Goal: Task Accomplishment & Management: Manage account settings

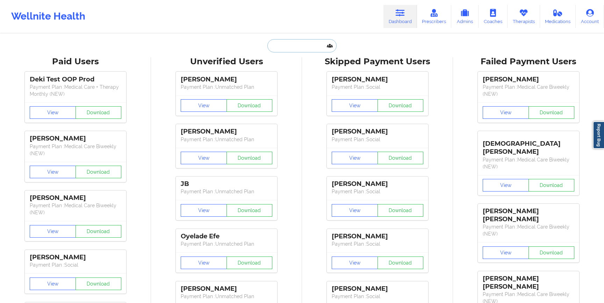
click at [291, 45] on input "text" at bounding box center [302, 45] width 69 height 13
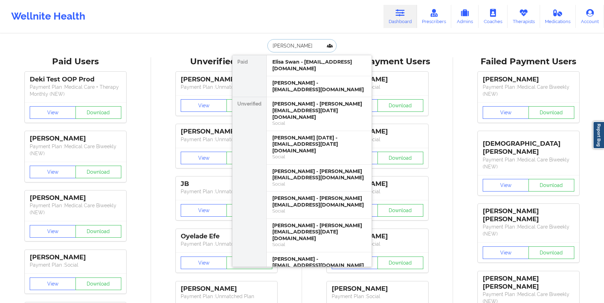
click at [284, 48] on input "elisa swan" at bounding box center [302, 45] width 69 height 13
type input "elisa.dec24"
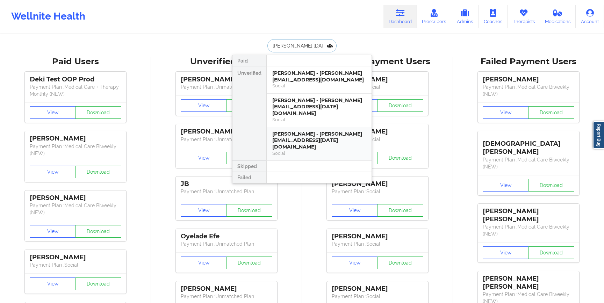
click at [293, 150] on div "Social" at bounding box center [319, 153] width 94 height 6
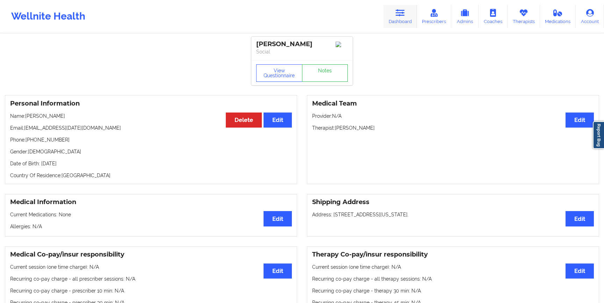
click at [401, 16] on icon at bounding box center [400, 13] width 9 height 8
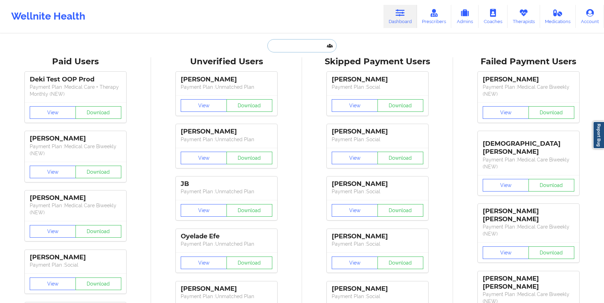
click at [282, 47] on input "text" at bounding box center [302, 45] width 69 height 13
paste input "[EMAIL_ADDRESS][DOMAIN_NAME]"
type input "[EMAIL_ADDRESS][DOMAIN_NAME]"
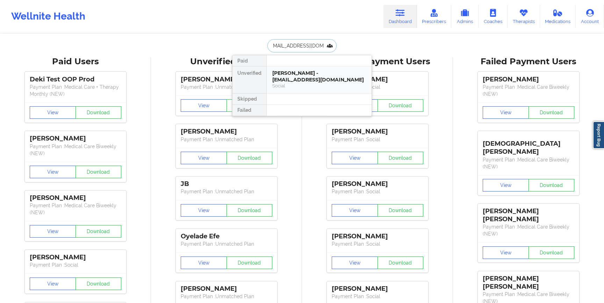
click at [290, 72] on div "Hannah Smith - hsmith12348@gmail.com" at bounding box center [319, 76] width 94 height 13
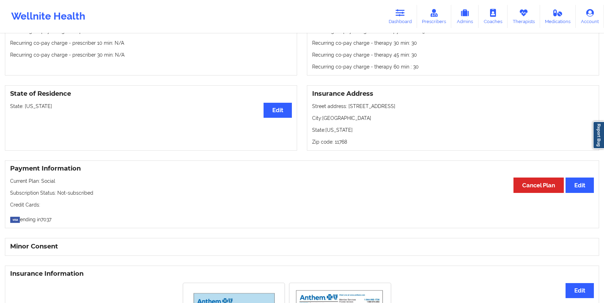
scroll to position [356, 0]
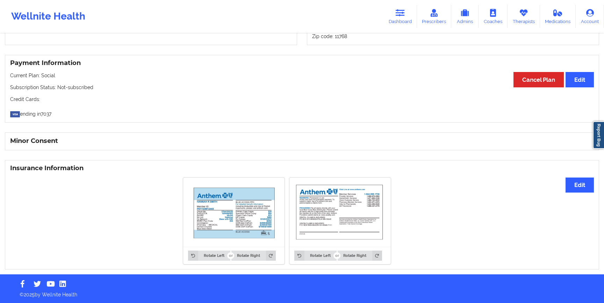
click at [246, 217] on img at bounding box center [234, 212] width 92 height 59
click at [581, 188] on button "Edit" at bounding box center [580, 185] width 28 height 15
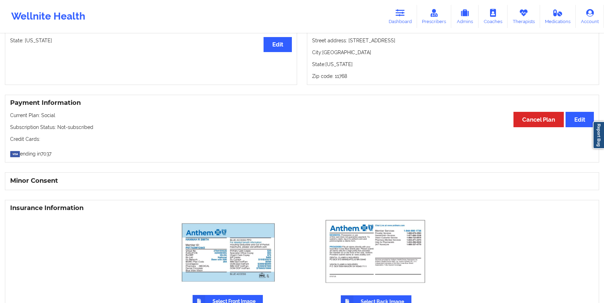
scroll to position [381, 0]
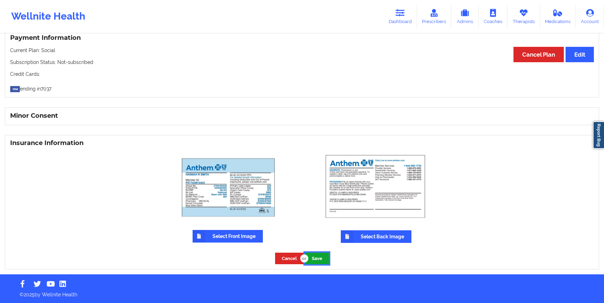
click at [317, 257] on button "Save" at bounding box center [317, 259] width 24 height 12
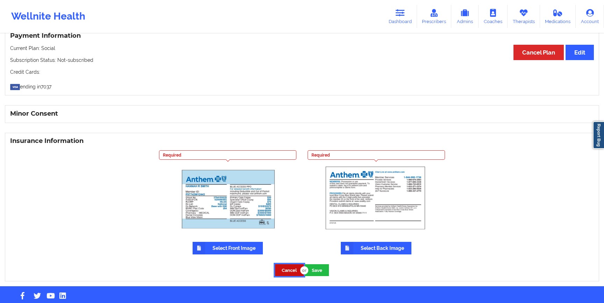
click at [288, 276] on button "Cancel" at bounding box center [289, 270] width 29 height 12
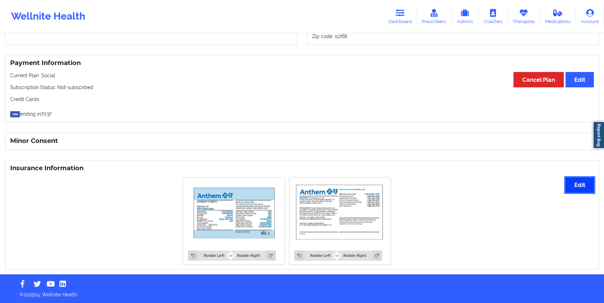
click at [586, 191] on button "Edit" at bounding box center [580, 185] width 28 height 15
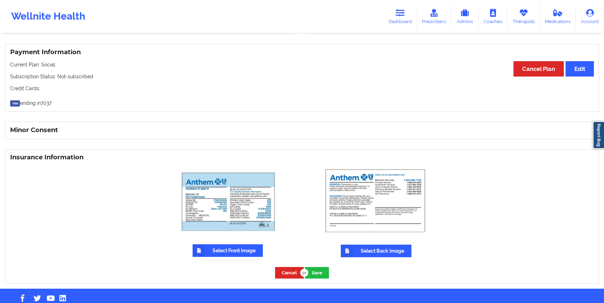
scroll to position [368, 0]
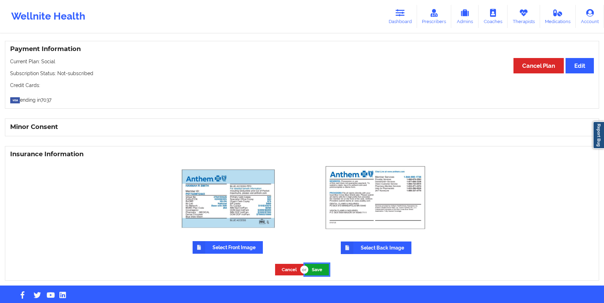
click at [309, 272] on button "Save" at bounding box center [317, 270] width 24 height 12
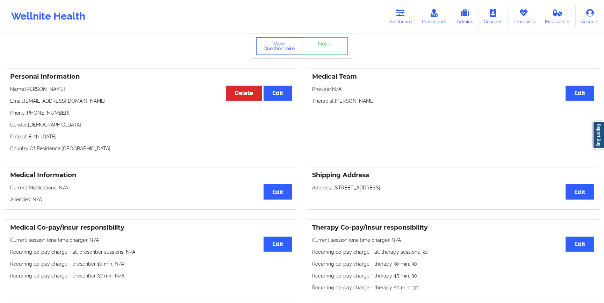
scroll to position [0, 0]
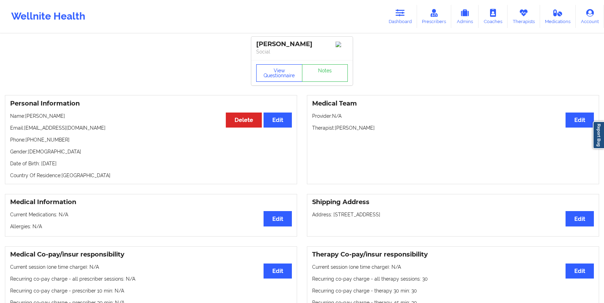
click at [290, 78] on button "View Questionnaire" at bounding box center [279, 72] width 46 height 17
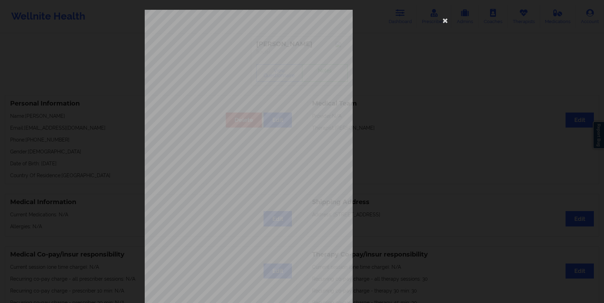
scroll to position [30, 0]
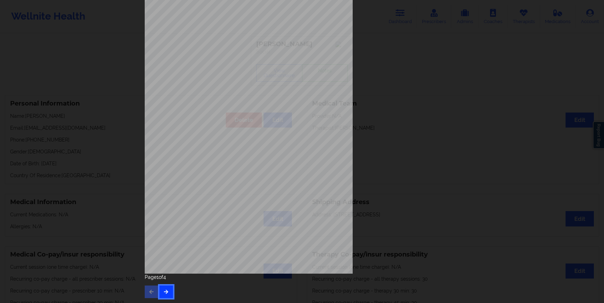
click at [164, 291] on icon "button" at bounding box center [166, 292] width 6 height 4
click at [161, 298] on div "Feeling nervous, anxious, or on edge Not being able to stop or control worrying…" at bounding box center [302, 138] width 325 height 329
click at [161, 295] on button "button" at bounding box center [166, 292] width 14 height 13
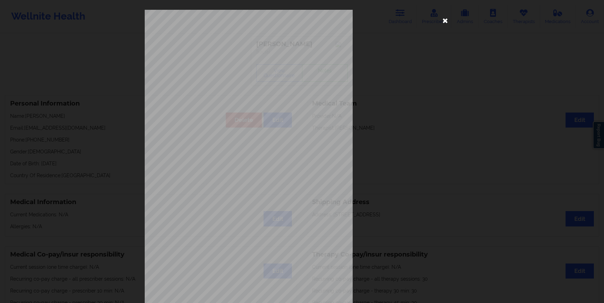
click at [448, 22] on icon at bounding box center [445, 20] width 11 height 11
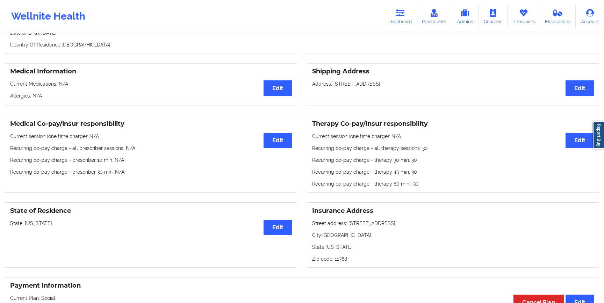
scroll to position [395, 0]
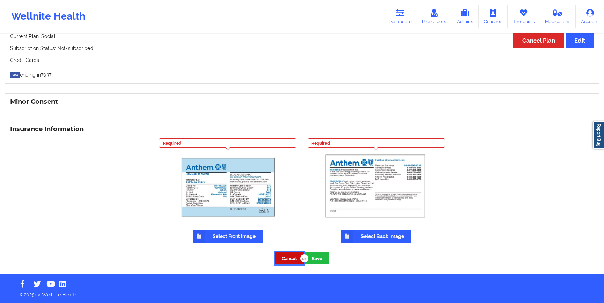
click at [293, 261] on button "Cancel" at bounding box center [289, 258] width 29 height 12
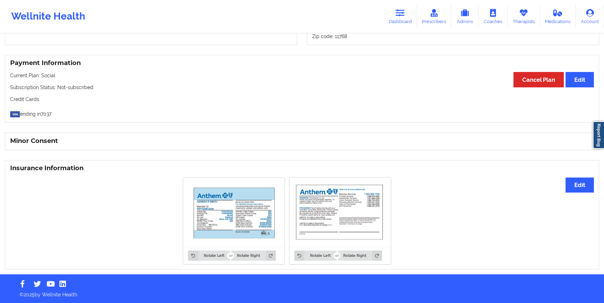
scroll to position [356, 0]
click at [557, 205] on div "Rotate Left Rotate Right Rotate Left Rotate Right" at bounding box center [287, 220] width 554 height 95
click at [584, 188] on button "Edit" at bounding box center [580, 185] width 28 height 15
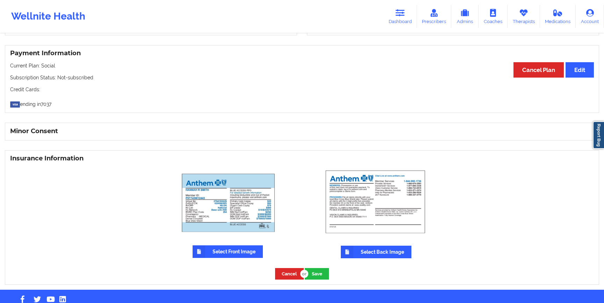
scroll to position [381, 0]
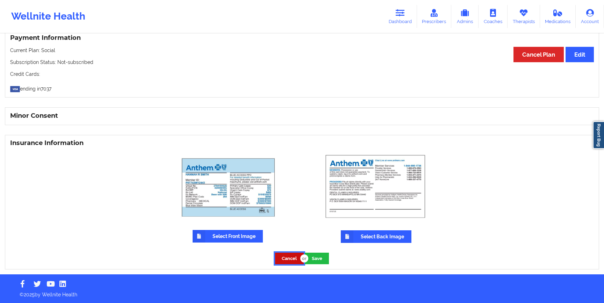
click at [291, 257] on button "Cancel" at bounding box center [289, 259] width 29 height 12
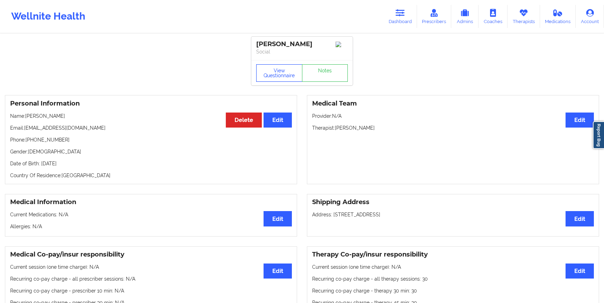
click at [273, 75] on button "View Questionnaire" at bounding box center [279, 72] width 46 height 17
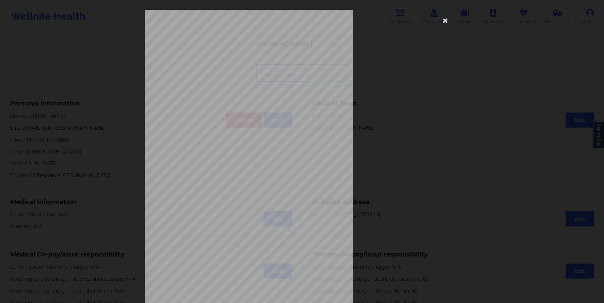
scroll to position [30, 0]
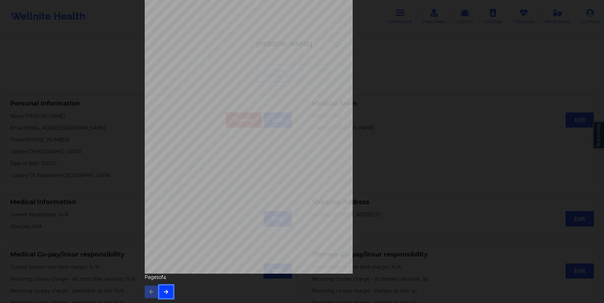
click at [164, 290] on icon "button" at bounding box center [166, 292] width 6 height 4
click at [163, 295] on button "button" at bounding box center [166, 292] width 14 height 13
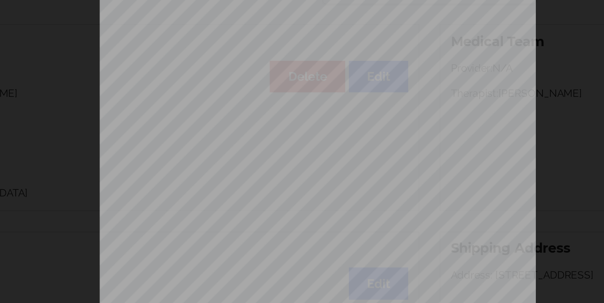
click at [128, 159] on div "Back cover of insurance image Insurance company type details by patient commerc…" at bounding box center [302, 151] width 604 height 303
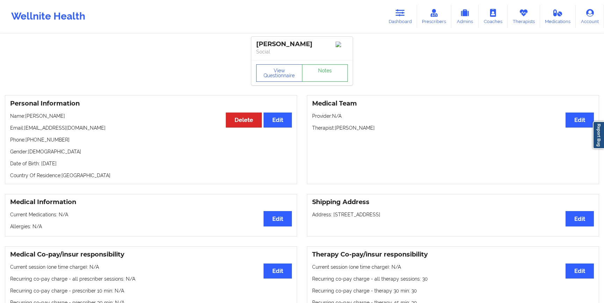
scroll to position [0, 0]
click at [392, 14] on link "Dashboard" at bounding box center [401, 16] width 34 height 23
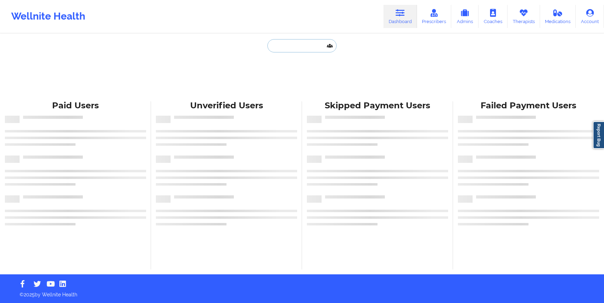
click at [294, 50] on input "text" at bounding box center [302, 45] width 69 height 13
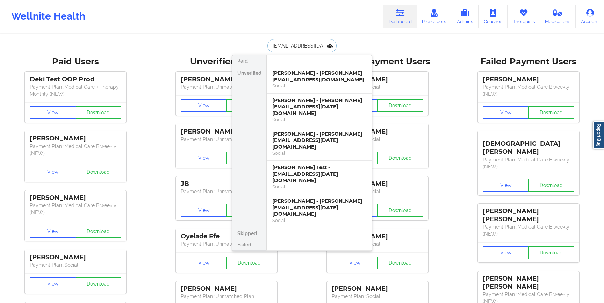
scroll to position [0, 6]
type input "elisa.dec24@wellnite.com"
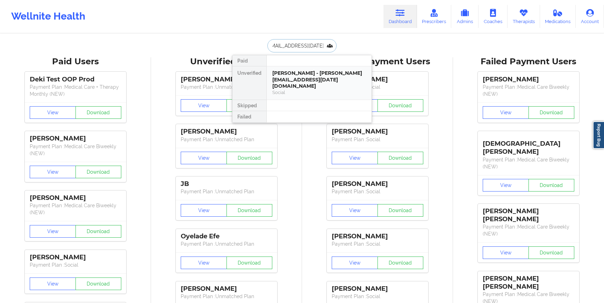
click at [292, 79] on div "Elisa Swan - elisa.dec24@wellnite.com" at bounding box center [319, 80] width 94 height 20
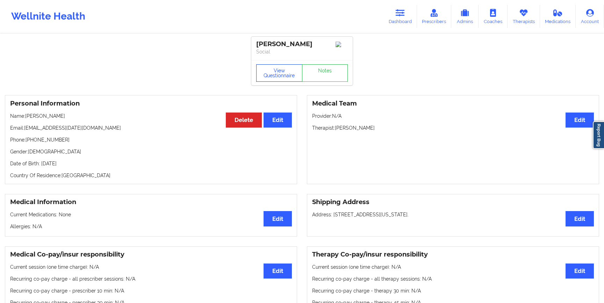
click at [280, 81] on button "View Questionnaire" at bounding box center [279, 72] width 46 height 17
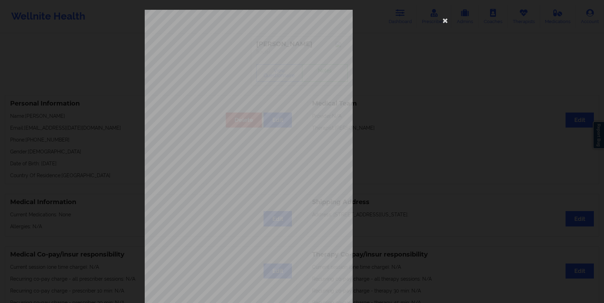
scroll to position [30, 0]
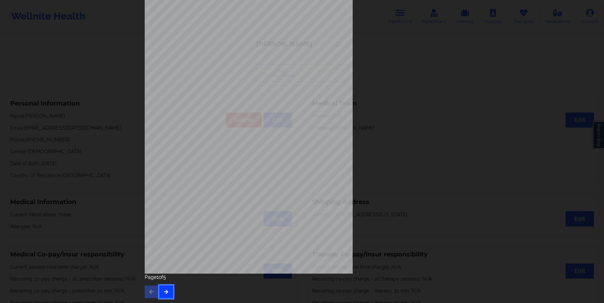
click at [164, 295] on button "button" at bounding box center [166, 292] width 14 height 13
click at [163, 296] on button "button" at bounding box center [166, 292] width 14 height 13
click at [166, 289] on button "button" at bounding box center [166, 292] width 14 height 13
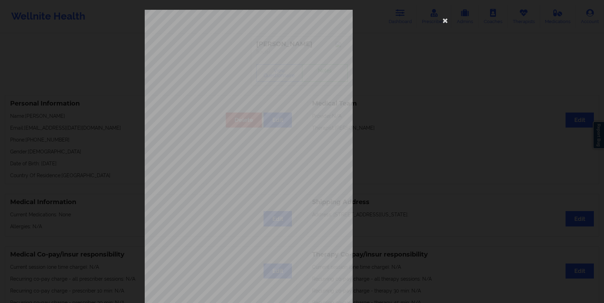
click at [80, 46] on div "Insurance company name details by patient OptumHealth Behavioral Solution Insur…" at bounding box center [302, 151] width 604 height 303
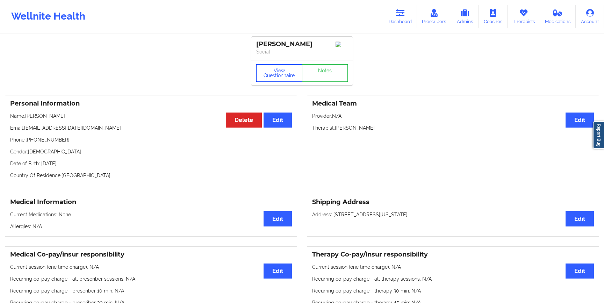
click at [273, 74] on button "View Questionnaire" at bounding box center [279, 72] width 46 height 17
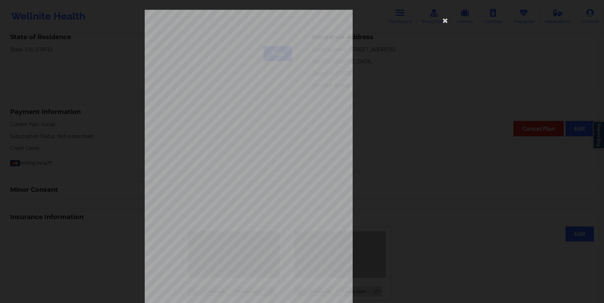
scroll to position [30, 0]
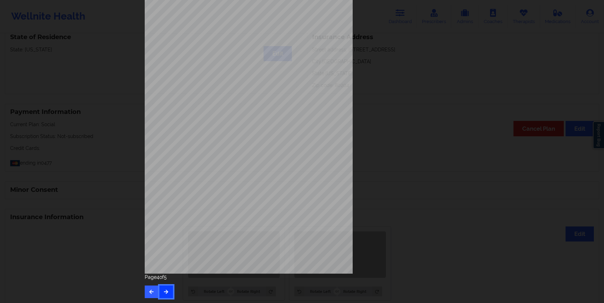
click at [164, 298] on button "button" at bounding box center [166, 292] width 14 height 13
click at [163, 290] on div "Page 5 of 5" at bounding box center [302, 286] width 315 height 24
click at [149, 290] on icon "button" at bounding box center [152, 292] width 6 height 4
click at [150, 291] on icon "button" at bounding box center [152, 292] width 6 height 4
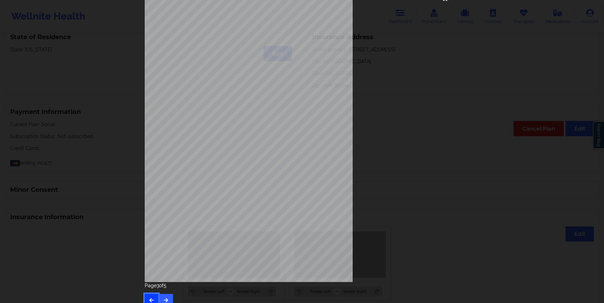
scroll to position [23, 0]
click at [382, 15] on span "fered a head injury like in a vehicle accident or a fall or other such event wh…" at bounding box center [323, 16] width 167 height 4
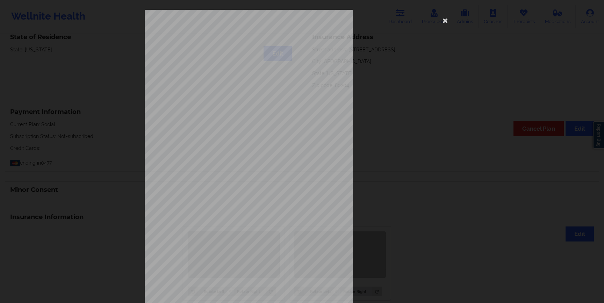
click at [70, 36] on div "you ever suf fered a head injury like in a vehicle accident or a fall or other …" at bounding box center [302, 151] width 604 height 303
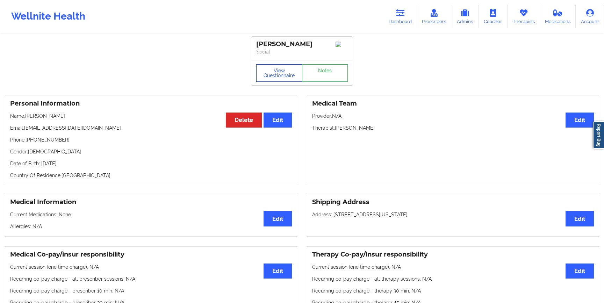
click at [278, 75] on button "View Questionnaire" at bounding box center [279, 72] width 46 height 17
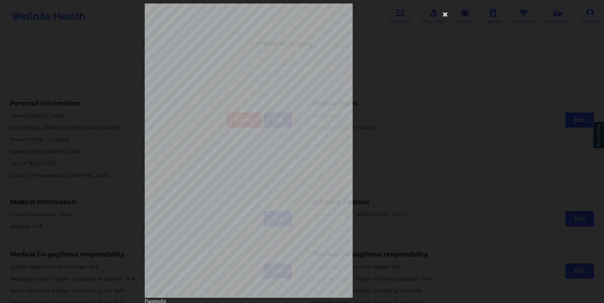
scroll to position [30, 0]
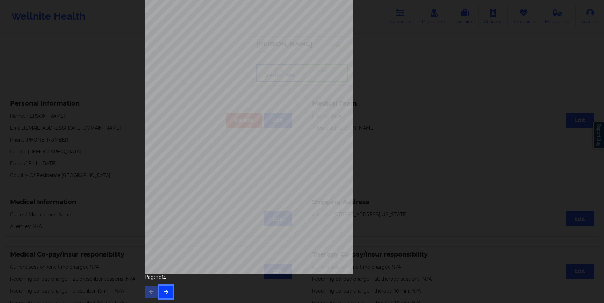
click at [167, 291] on icon "button" at bounding box center [166, 292] width 6 height 4
click at [166, 287] on button "button" at bounding box center [166, 292] width 14 height 13
click at [149, 291] on icon "button" at bounding box center [152, 292] width 6 height 4
click at [163, 291] on icon "button" at bounding box center [166, 292] width 6 height 4
click at [104, 209] on div "you ever suf fered a head injury like in a vehicle accident or a fall or other …" at bounding box center [302, 151] width 604 height 303
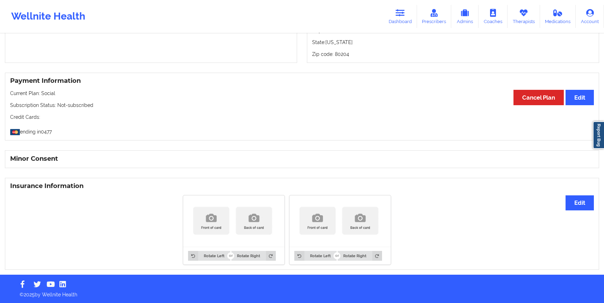
scroll to position [0, 0]
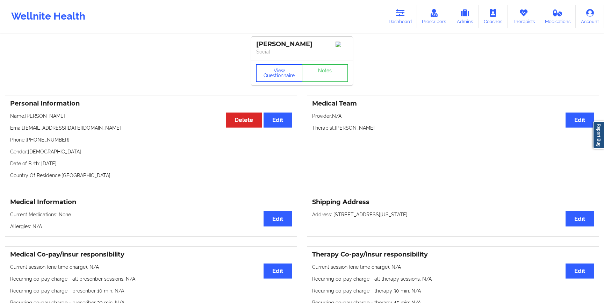
click at [281, 74] on button "View Questionnaire" at bounding box center [279, 72] width 46 height 17
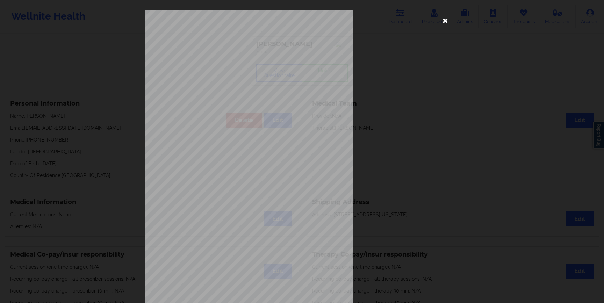
click at [441, 21] on icon at bounding box center [445, 20] width 11 height 11
